Goal: Information Seeking & Learning: Check status

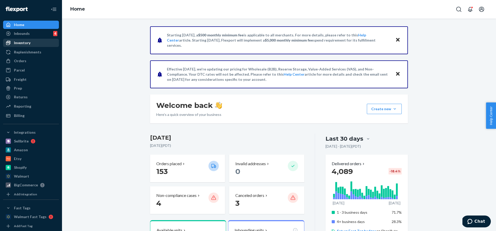
click at [31, 42] on div "Inventory" at bounding box center [31, 42] width 55 height 7
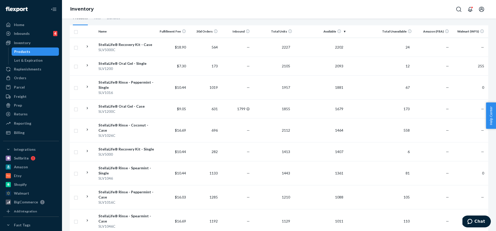
scroll to position [131, 0]
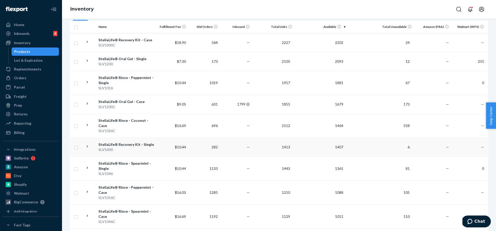
click at [136, 142] on div "StellaLife® Recovery Kit - Single" at bounding box center [126, 144] width 56 height 5
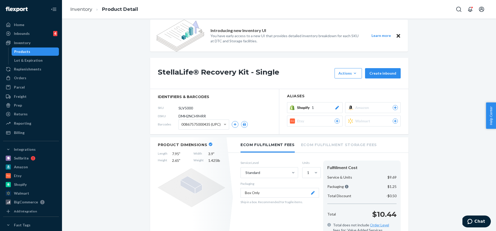
scroll to position [9, 0]
